Goal: Consume media (video, audio): Consume media (video, audio)

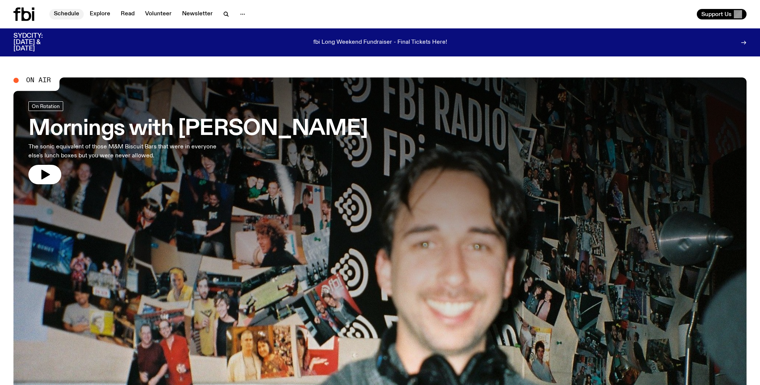
click at [77, 15] on link "Schedule" at bounding box center [66, 14] width 34 height 10
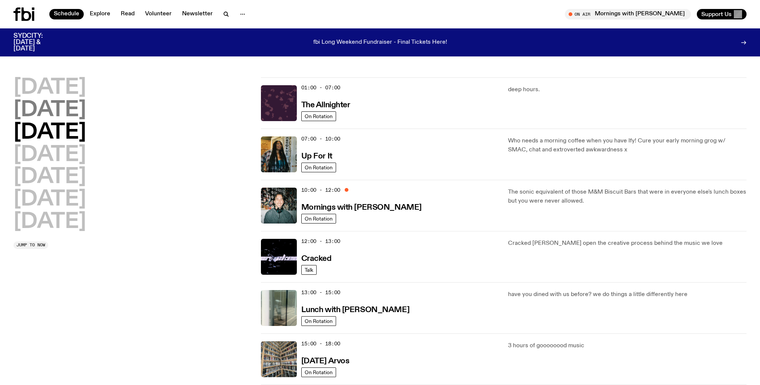
click at [86, 116] on h2 "[DATE]" at bounding box center [49, 110] width 73 height 21
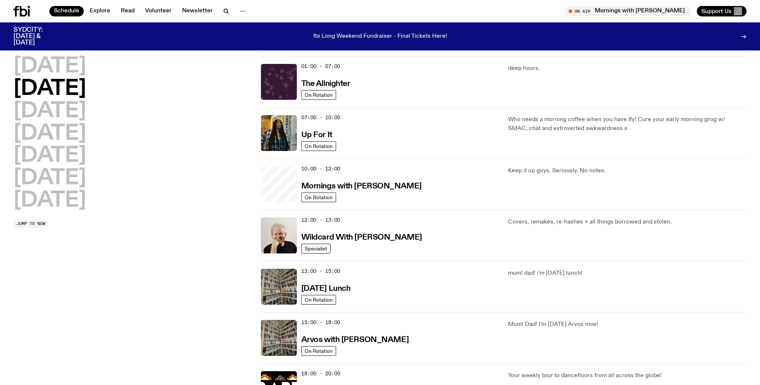
scroll to position [21, 0]
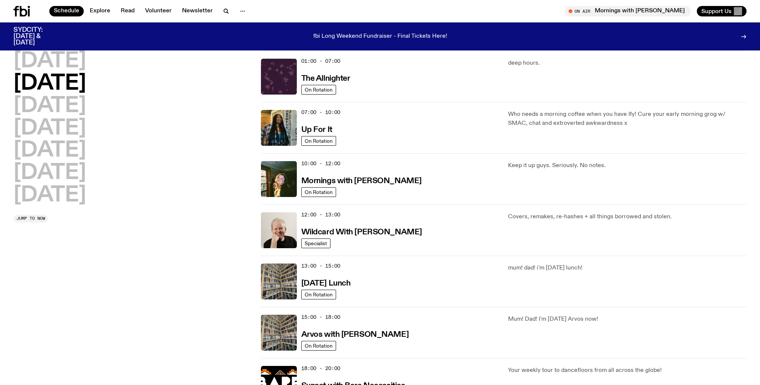
click at [75, 85] on h2 "[DATE]" at bounding box center [49, 83] width 73 height 21
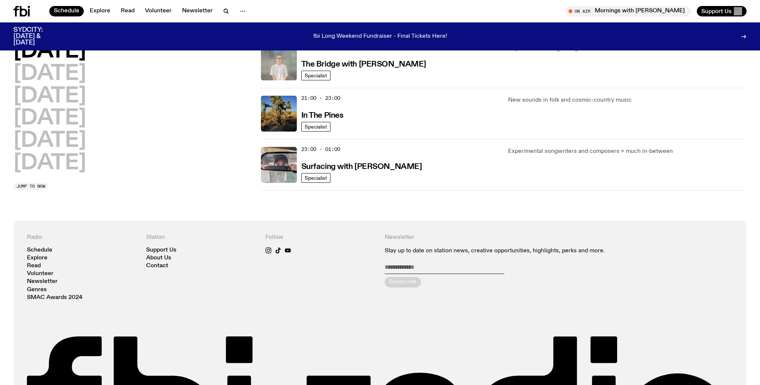
scroll to position [0, 0]
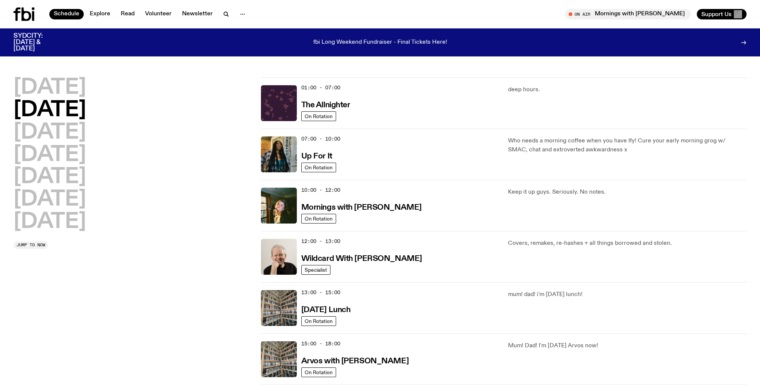
click at [67, 107] on h2 "[DATE]" at bounding box center [49, 110] width 73 height 21
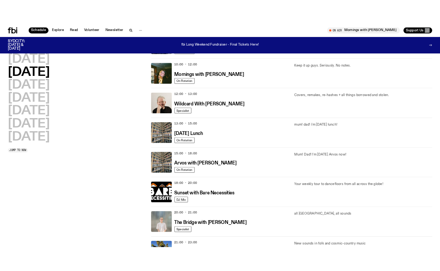
scroll to position [135, 0]
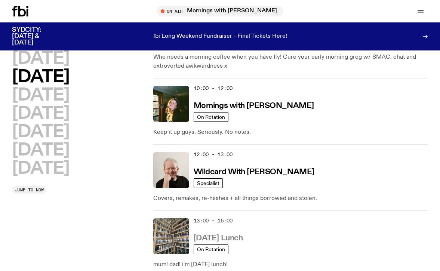
click at [224, 240] on h3 "[DATE] Lunch" at bounding box center [218, 238] width 49 height 8
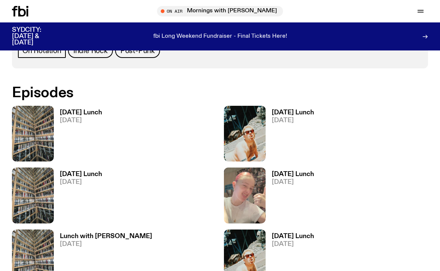
scroll to position [344, 0]
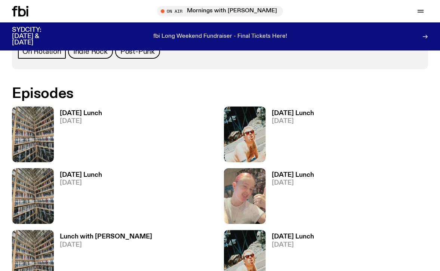
click at [77, 116] on h3 "[DATE] Lunch" at bounding box center [81, 113] width 42 height 6
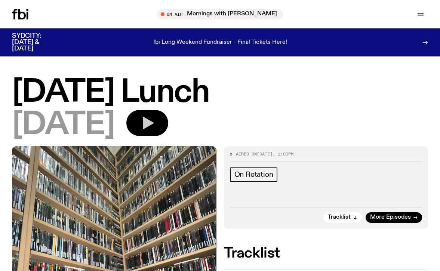
click at [155, 127] on icon "button" at bounding box center [147, 123] width 15 height 15
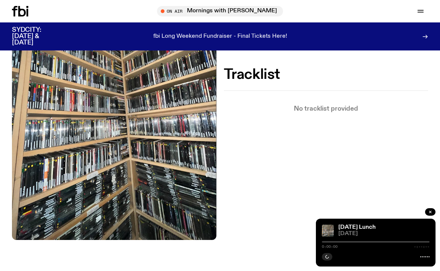
scroll to position [225, 0]
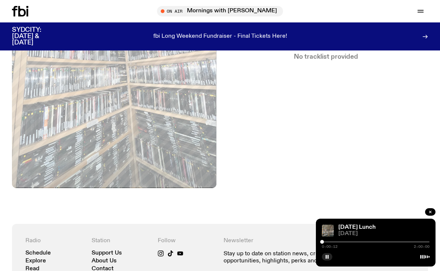
click at [324, 242] on div at bounding box center [376, 241] width 108 height 1
click at [326, 242] on div at bounding box center [376, 241] width 108 height 1
click at [330, 242] on div at bounding box center [376, 241] width 108 height 1
click at [332, 242] on div at bounding box center [376, 241] width 108 height 1
click at [334, 242] on div at bounding box center [376, 241] width 108 height 1
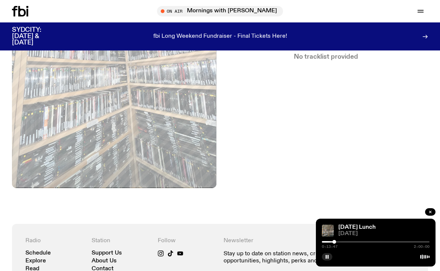
click at [336, 242] on div at bounding box center [376, 241] width 108 height 1
click at [338, 243] on div "0:15:51 2:00:00" at bounding box center [376, 244] width 108 height 9
click at [339, 242] on div at bounding box center [376, 241] width 108 height 1
click at [342, 242] on div at bounding box center [376, 241] width 108 height 1
click at [345, 242] on div at bounding box center [376, 241] width 108 height 1
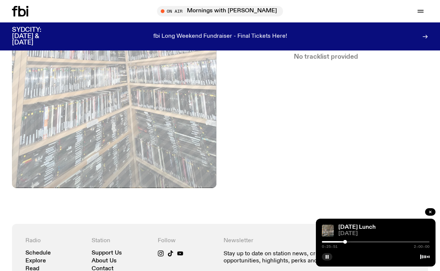
click at [348, 242] on div at bounding box center [376, 241] width 108 height 1
click at [351, 242] on div at bounding box center [376, 241] width 108 height 1
click at [353, 242] on div at bounding box center [376, 241] width 108 height 1
click at [356, 242] on div at bounding box center [376, 241] width 108 height 1
click at [359, 242] on div at bounding box center [376, 241] width 108 height 1
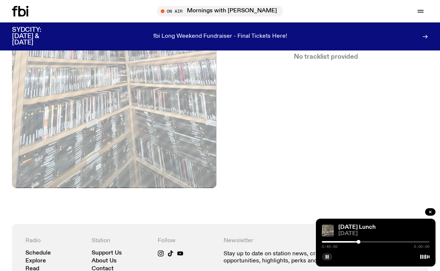
click at [362, 242] on div at bounding box center [376, 241] width 108 height 1
click at [364, 243] on div "0:44:10 2:00:00" at bounding box center [376, 244] width 108 height 9
click at [365, 242] on div at bounding box center [376, 241] width 108 height 1
click at [367, 242] on div at bounding box center [376, 241] width 108 height 1
click at [370, 242] on div at bounding box center [376, 241] width 108 height 1
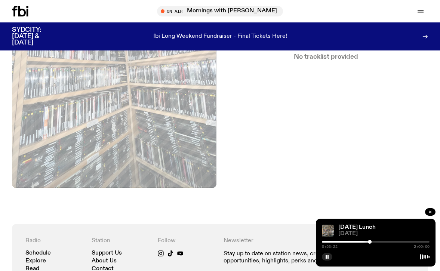
click at [374, 242] on div at bounding box center [376, 241] width 108 height 1
click at [376, 242] on div at bounding box center [376, 241] width 108 height 1
click at [379, 242] on div at bounding box center [376, 241] width 108 height 1
click at [382, 242] on div at bounding box center [376, 241] width 108 height 1
click at [384, 242] on div at bounding box center [376, 241] width 108 height 1
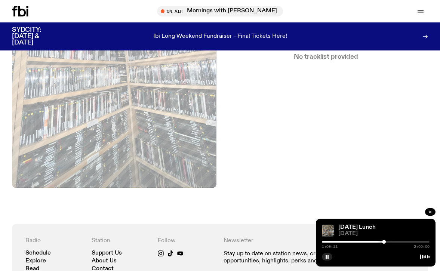
click at [386, 242] on div at bounding box center [376, 241] width 108 height 1
click at [388, 242] on div at bounding box center [376, 241] width 108 height 1
click at [390, 242] on div at bounding box center [376, 241] width 108 height 1
click at [393, 242] on div at bounding box center [376, 241] width 108 height 1
click at [395, 242] on div at bounding box center [376, 241] width 108 height 1
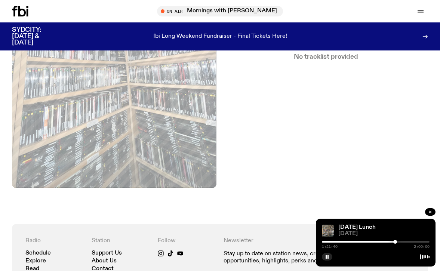
click at [398, 242] on div at bounding box center [376, 241] width 108 height 1
click at [401, 242] on div at bounding box center [376, 241] width 108 height 1
click at [405, 242] on div at bounding box center [376, 241] width 108 height 1
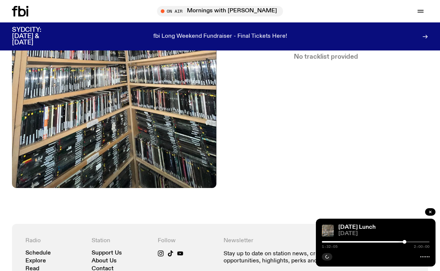
click at [408, 242] on div at bounding box center [376, 241] width 108 height 1
click at [411, 242] on div at bounding box center [376, 241] width 108 height 1
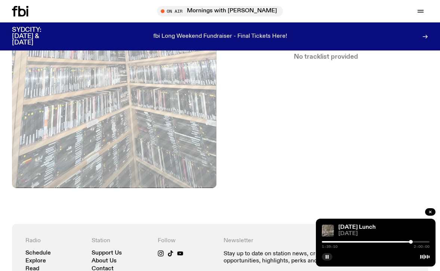
click at [414, 242] on div at bounding box center [376, 241] width 108 height 1
click at [417, 242] on div at bounding box center [376, 241] width 108 height 1
click at [419, 242] on div at bounding box center [376, 241] width 108 height 1
click at [421, 242] on div at bounding box center [421, 242] width 4 height 4
click at [422, 242] on div at bounding box center [376, 241] width 108 height 1
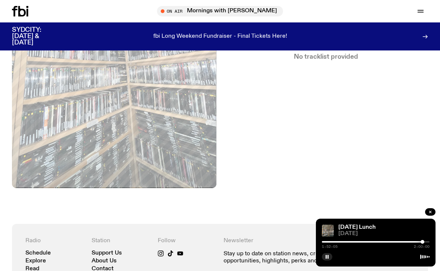
click at [425, 242] on div at bounding box center [376, 241] width 108 height 1
click at [428, 242] on div at bounding box center [376, 241] width 108 height 1
click at [429, 242] on div at bounding box center [429, 242] width 4 height 4
drag, startPoint x: 429, startPoint y: 242, endPoint x: 324, endPoint y: 242, distance: 105.4
click at [324, 242] on div at bounding box center [324, 242] width 4 height 4
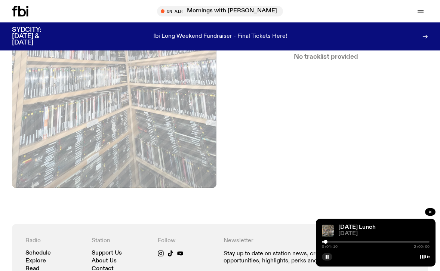
click at [326, 242] on div at bounding box center [326, 242] width 4 height 4
click at [328, 242] on div at bounding box center [328, 242] width 4 height 4
click at [330, 242] on div at bounding box center [330, 242] width 4 height 4
click at [334, 242] on div at bounding box center [334, 242] width 4 height 4
click at [338, 242] on div at bounding box center [338, 242] width 4 height 4
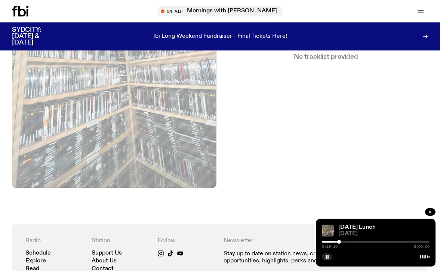
click at [339, 242] on div at bounding box center [339, 242] width 4 height 4
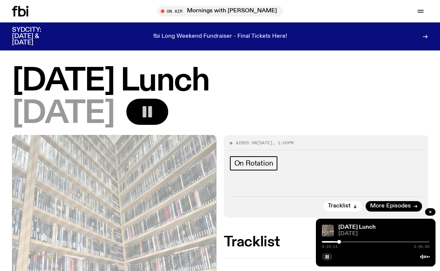
scroll to position [5, 0]
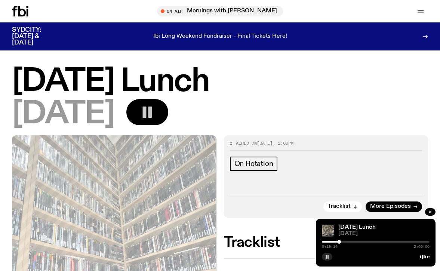
click at [326, 259] on button "button" at bounding box center [327, 256] width 10 height 7
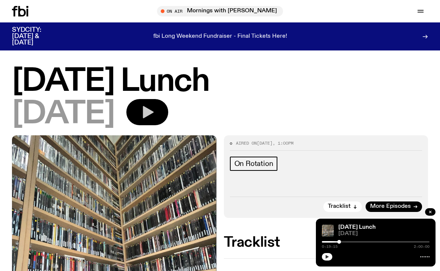
click at [327, 256] on icon "button" at bounding box center [327, 257] width 3 height 4
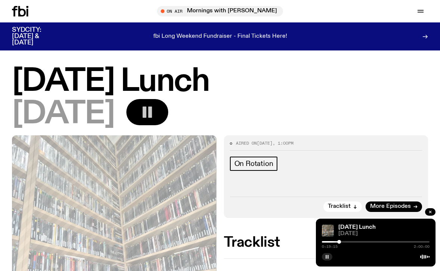
click at [327, 256] on icon "button" at bounding box center [327, 257] width 4 height 4
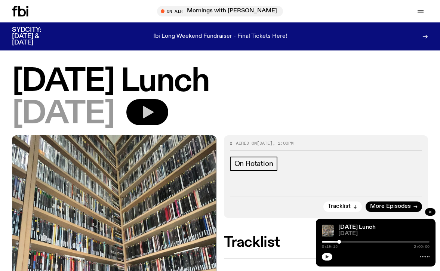
click at [430, 212] on icon "button" at bounding box center [430, 212] width 2 height 2
